Goal: Information Seeking & Learning: Learn about a topic

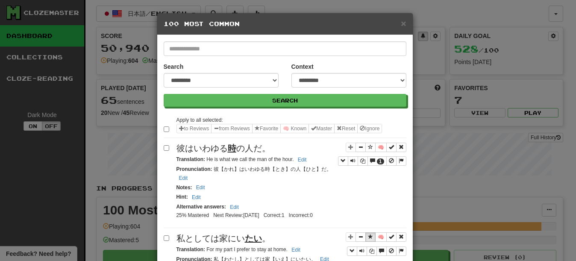
select select "*********"
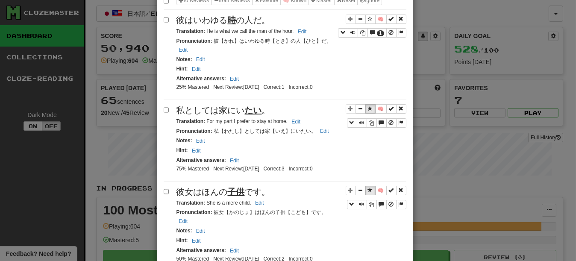
click at [238, 100] on div "🧠 1 彼はいわゆる 時 の人だ。 Translation : He is what we call the man of the hour. Edit Pr…" at bounding box center [285, 57] width 243 height 86
drag, startPoint x: 217, startPoint y: 146, endPoint x: 184, endPoint y: 154, distance: 34.3
click at [184, 134] on small "Pronunciation : 私【わたし】としては家【いえ】にいたい。 Edit" at bounding box center [253, 131] width 155 height 6
copy small "私【わたし】としては家【いえ】にいたい。"
drag, startPoint x: 320, startPoint y: 155, endPoint x: 346, endPoint y: 130, distance: 36.2
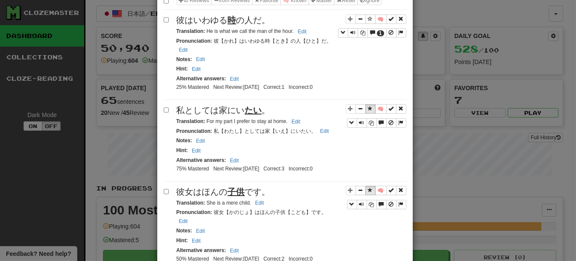
click at [320, 136] on div "Pronunciation : 私【わたし】としては家【いえ】にいたい。 Edit" at bounding box center [291, 131] width 230 height 10
click at [365, 114] on button "Sentence controls" at bounding box center [370, 108] width 10 height 9
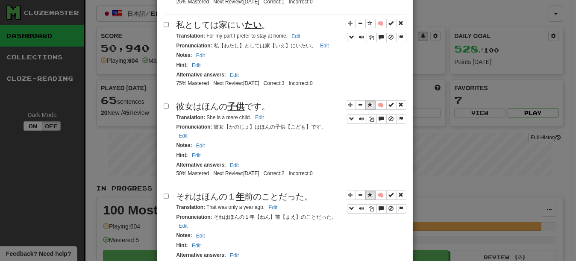
scroll to position [256, 0]
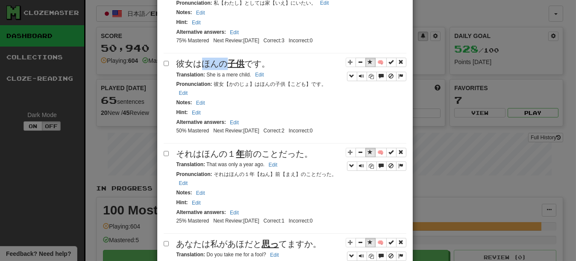
drag, startPoint x: 198, startPoint y: 93, endPoint x: 220, endPoint y: 93, distance: 22.6
click at [220, 68] on span "彼女はほんの 子供 です。" at bounding box center [223, 63] width 94 height 9
copy span "ほんの"
drag, startPoint x: 219, startPoint y: 113, endPoint x: 192, endPoint y: 121, distance: 28.1
click at [192, 96] on small "Pronunciation : 彼女【かのじょ】はほんの子供【こども】です。 Edit" at bounding box center [251, 88] width 150 height 15
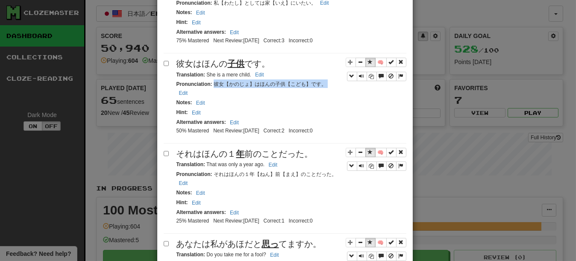
copy small "彼女【かのじょ】はほんの子供【こども】です。"
click at [310, 108] on div "Notes : Edit" at bounding box center [291, 103] width 230 height 10
click at [368, 64] on span "Sentence controls" at bounding box center [370, 61] width 5 height 5
click at [368, 155] on span "Sentence controls" at bounding box center [370, 151] width 5 height 5
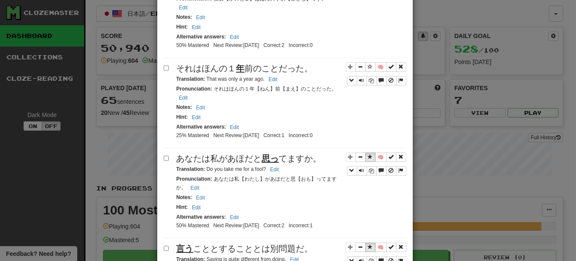
scroll to position [384, 0]
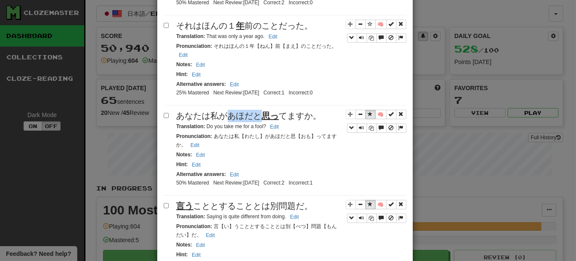
drag, startPoint x: 226, startPoint y: 154, endPoint x: 255, endPoint y: 153, distance: 28.6
click at [255, 120] on span "あなたは私があほだと 思っ てますか。" at bounding box center [248, 115] width 145 height 9
copy span "あほだと"
click at [183, 120] on span "あなたは私があほだと 思っ てますか。" at bounding box center [248, 115] width 145 height 9
drag, startPoint x: 210, startPoint y: 153, endPoint x: 320, endPoint y: 152, distance: 110.6
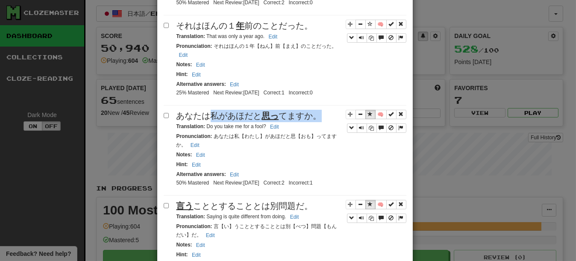
click at [320, 122] on div "あなたは私があほだと 思っ てますか。" at bounding box center [291, 116] width 230 height 12
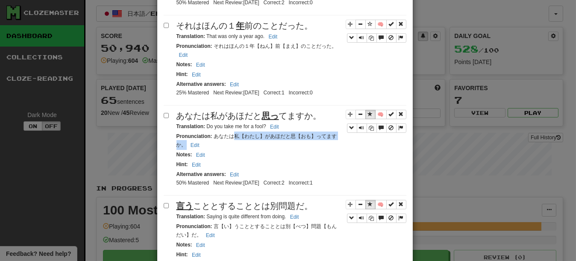
drag, startPoint x: 240, startPoint y: 171, endPoint x: 206, endPoint y: 181, distance: 35.4
click at [206, 148] on small "Pronunciation : あなたは私【わたし】があほだと思【おも】ってますか。 Edit" at bounding box center [256, 140] width 160 height 15
copy small "私【わたし】があほだと思【おも】ってますか。"
click at [289, 70] on div "Notes : Edit" at bounding box center [291, 65] width 230 height 10
click at [368, 117] on span "Sentence controls" at bounding box center [370, 113] width 5 height 5
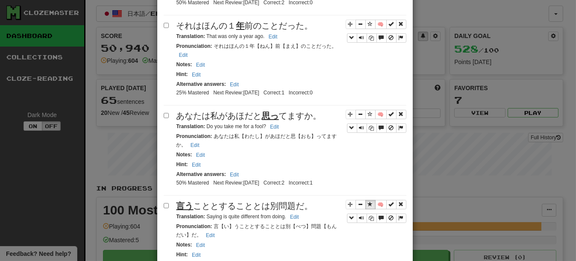
scroll to position [470, 0]
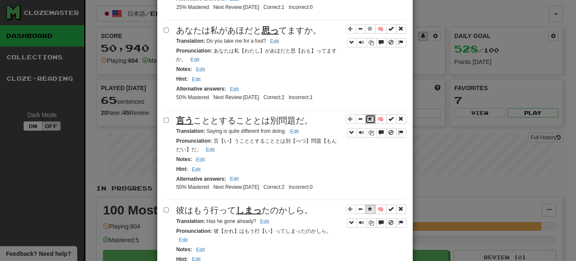
click at [365, 124] on button "Sentence controls" at bounding box center [370, 118] width 10 height 9
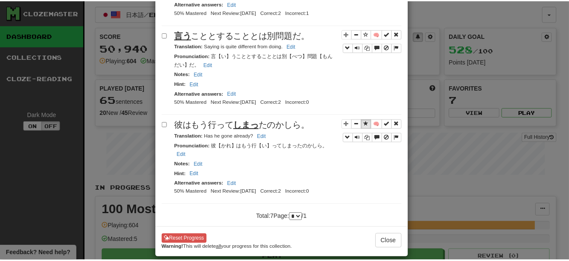
scroll to position [598, 0]
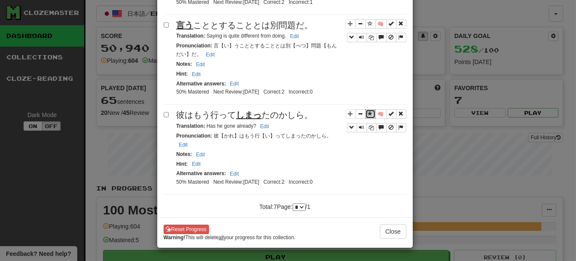
click at [368, 116] on span "Sentence controls" at bounding box center [370, 113] width 5 height 5
click at [384, 239] on button "Close" at bounding box center [393, 231] width 26 height 15
